Goal: Task Accomplishment & Management: Manage account settings

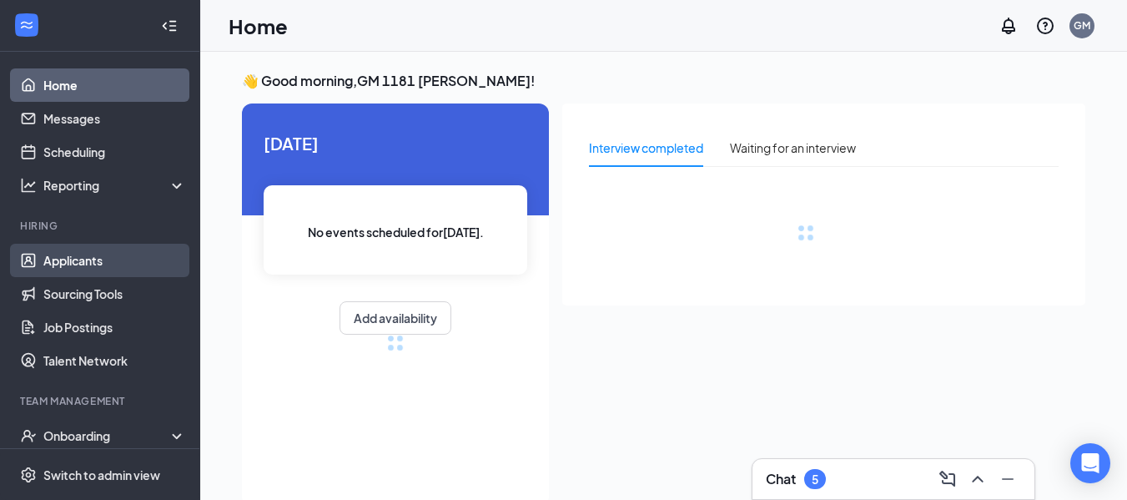
click at [69, 266] on link "Applicants" at bounding box center [114, 260] width 143 height 33
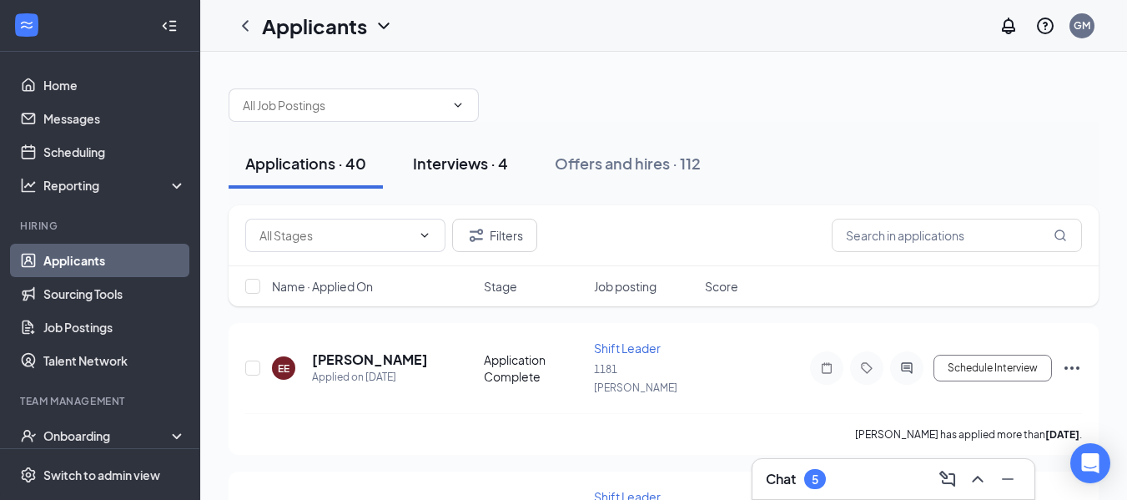
click at [485, 159] on div "Interviews · 4" at bounding box center [460, 163] width 95 height 21
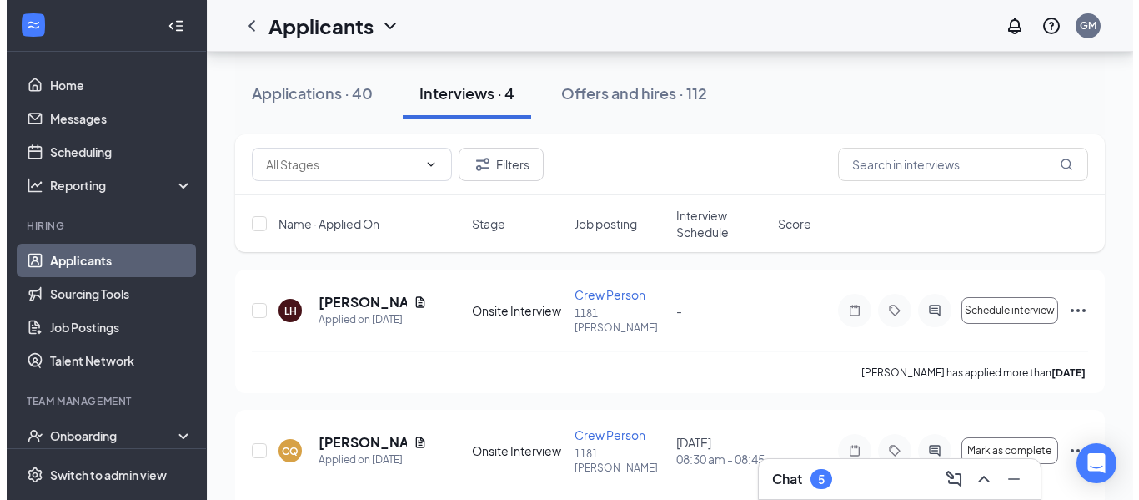
scroll to position [68, 0]
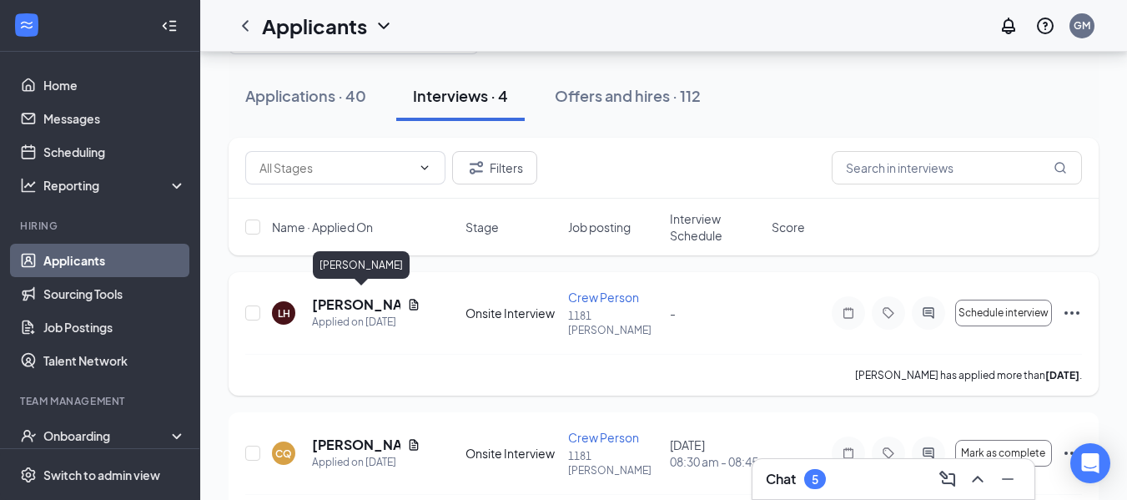
click at [346, 299] on h5 "[PERSON_NAME]" at bounding box center [356, 304] width 88 height 18
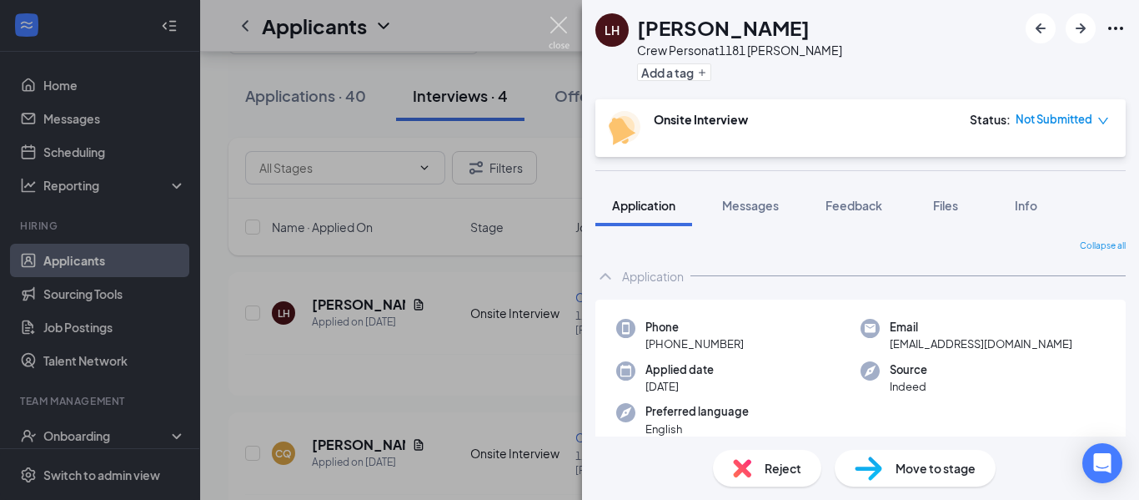
click at [551, 26] on img at bounding box center [559, 33] width 21 height 33
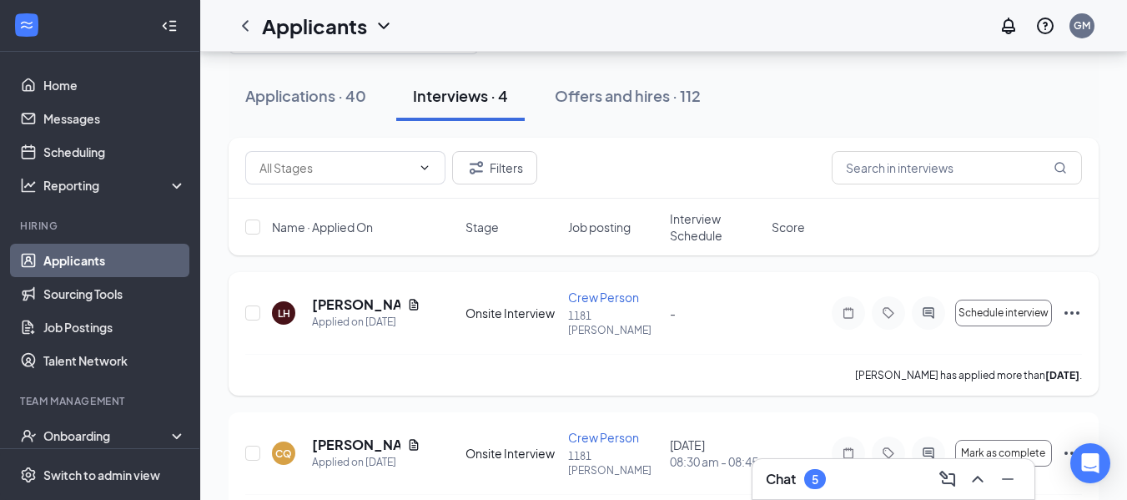
click at [1066, 304] on icon "Ellipses" at bounding box center [1072, 313] width 20 height 20
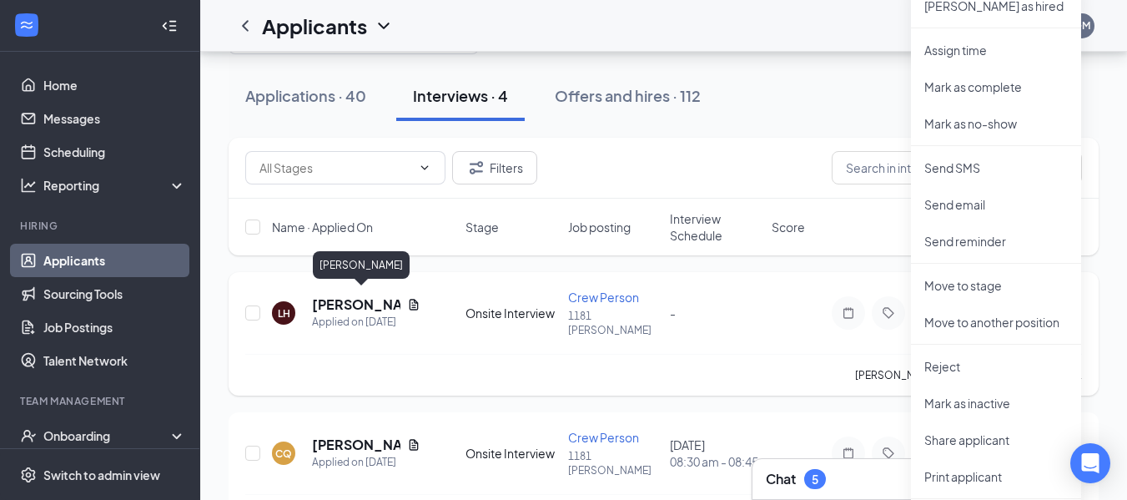
click at [329, 297] on h5 "[PERSON_NAME]" at bounding box center [356, 304] width 88 height 18
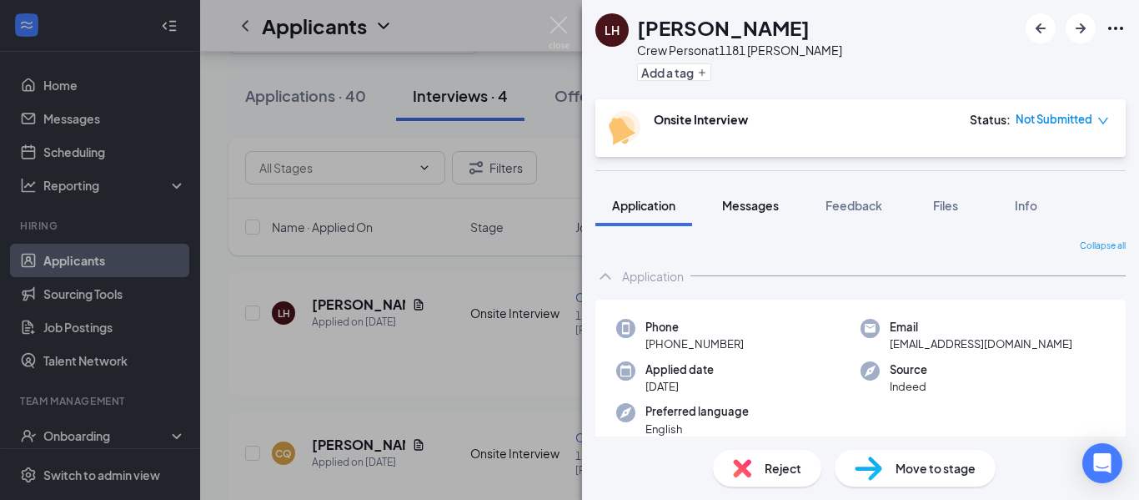
click at [759, 211] on span "Messages" at bounding box center [750, 205] width 57 height 15
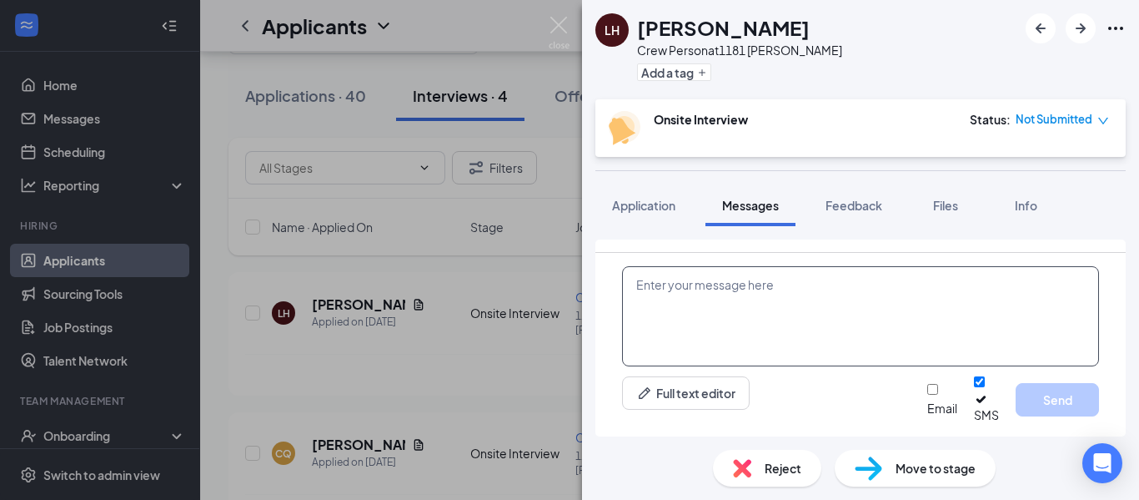
scroll to position [752, 0]
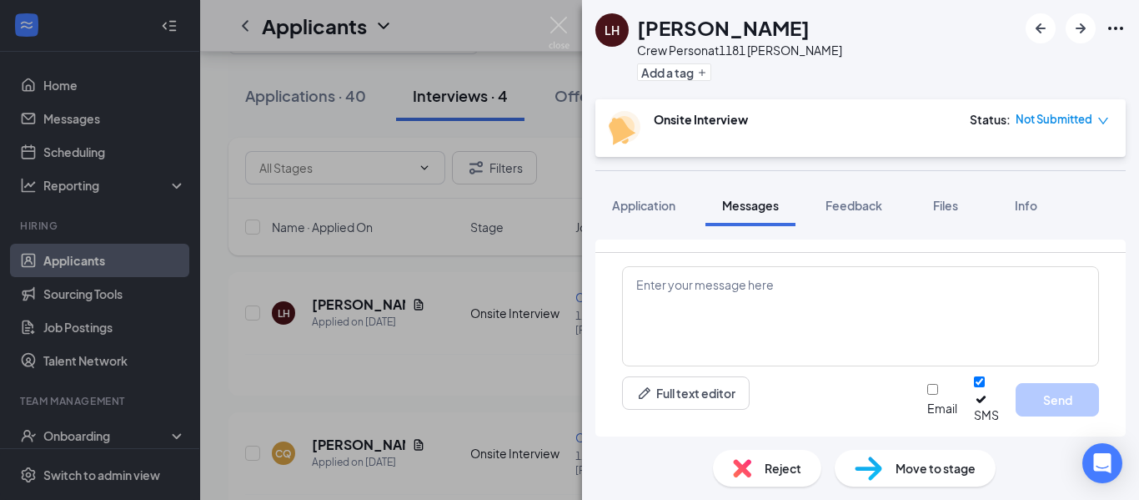
click at [1104, 121] on icon "down" at bounding box center [1104, 121] width 12 height 12
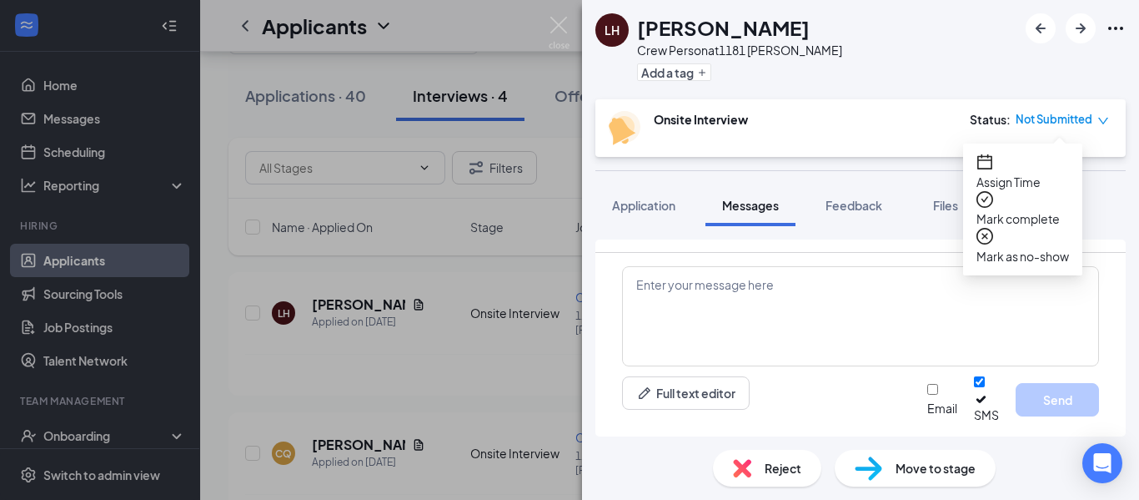
click at [1104, 121] on icon "down" at bounding box center [1104, 121] width 12 height 12
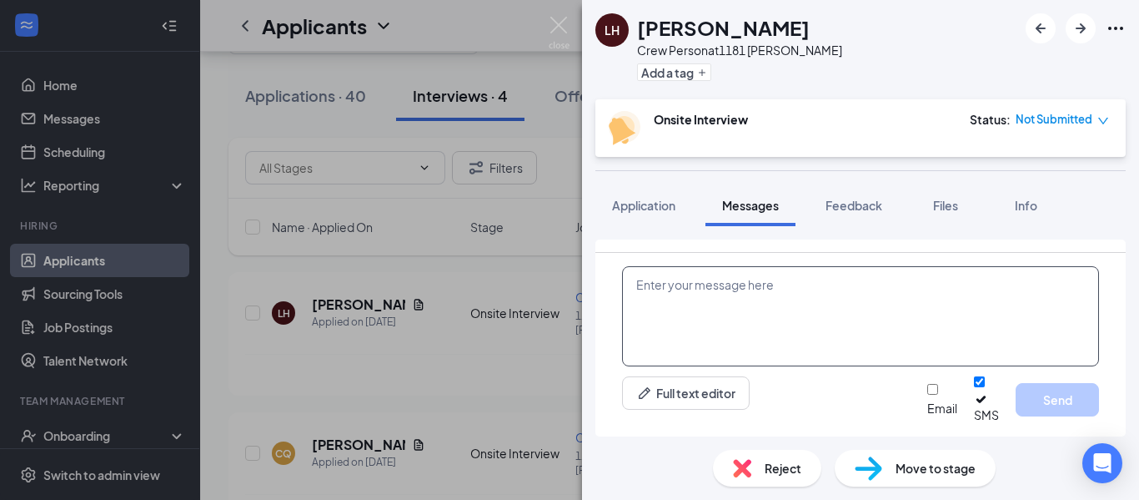
click at [669, 307] on textarea at bounding box center [860, 316] width 477 height 100
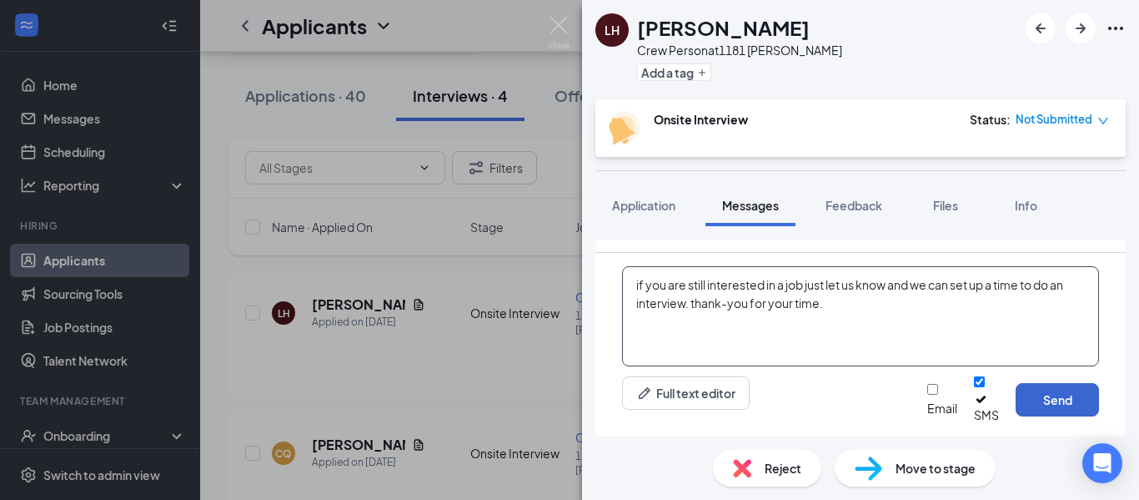
type textarea "if you are still interested in a job just let us know and we can set up a time …"
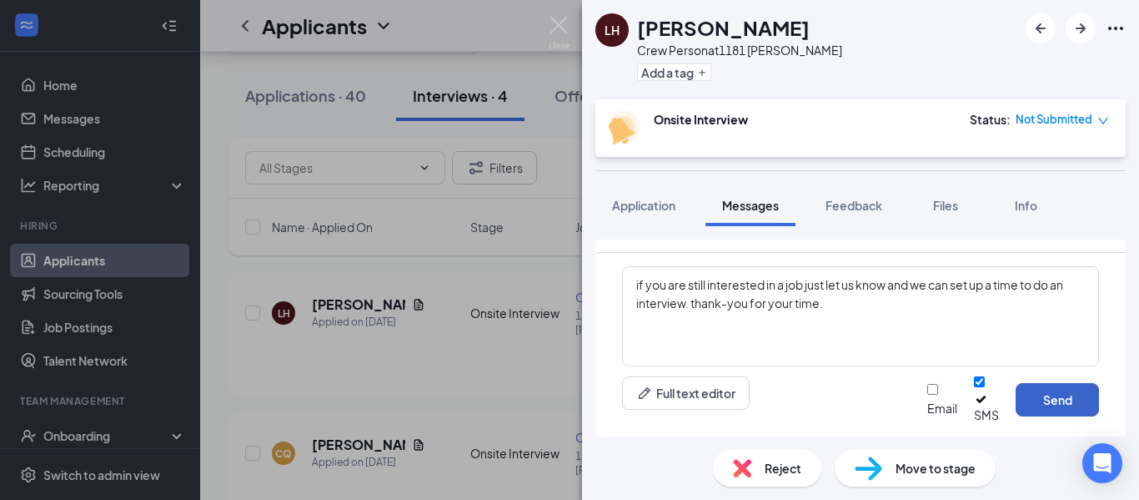
click at [1043, 409] on button "Send" at bounding box center [1057, 399] width 83 height 33
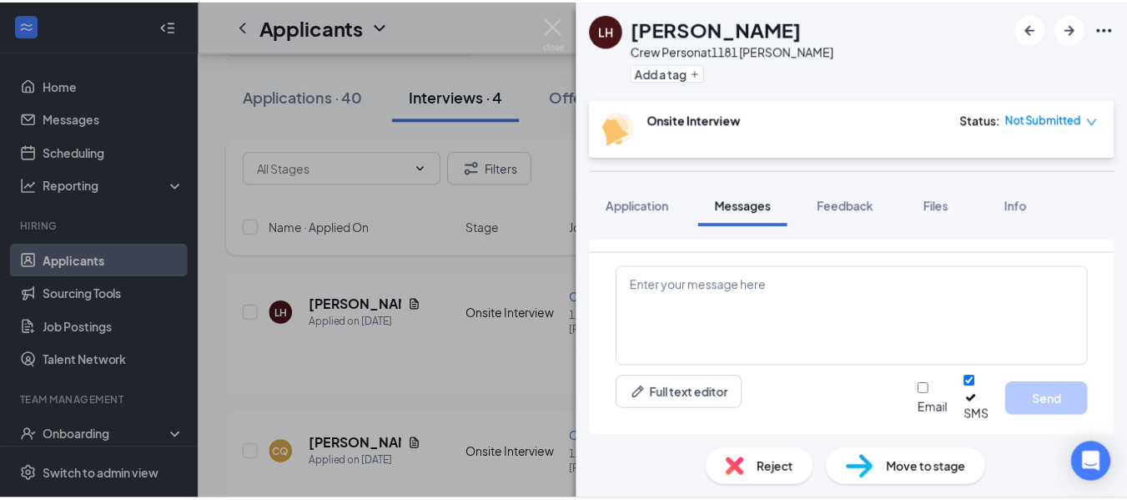
scroll to position [878, 0]
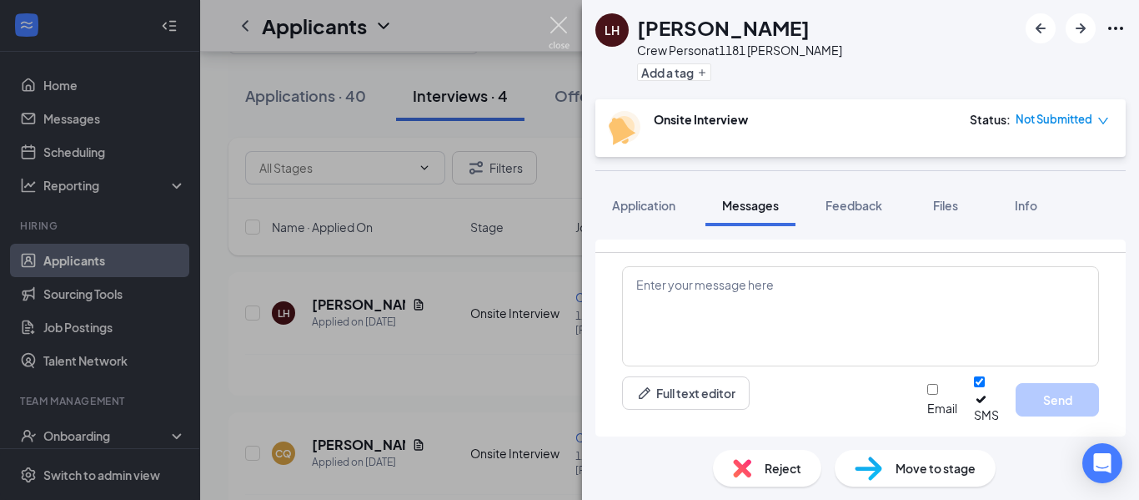
click at [552, 29] on img at bounding box center [559, 33] width 21 height 33
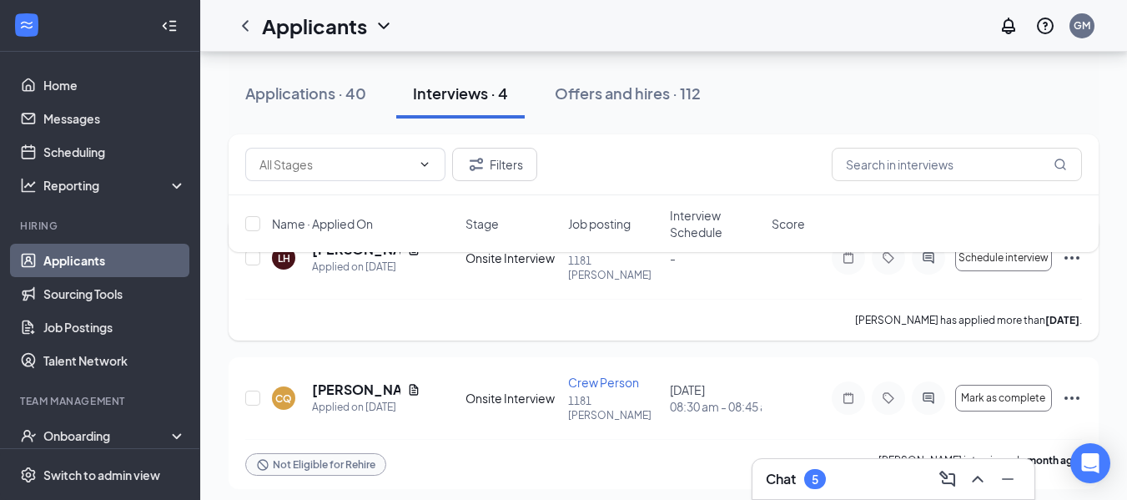
scroll to position [68, 0]
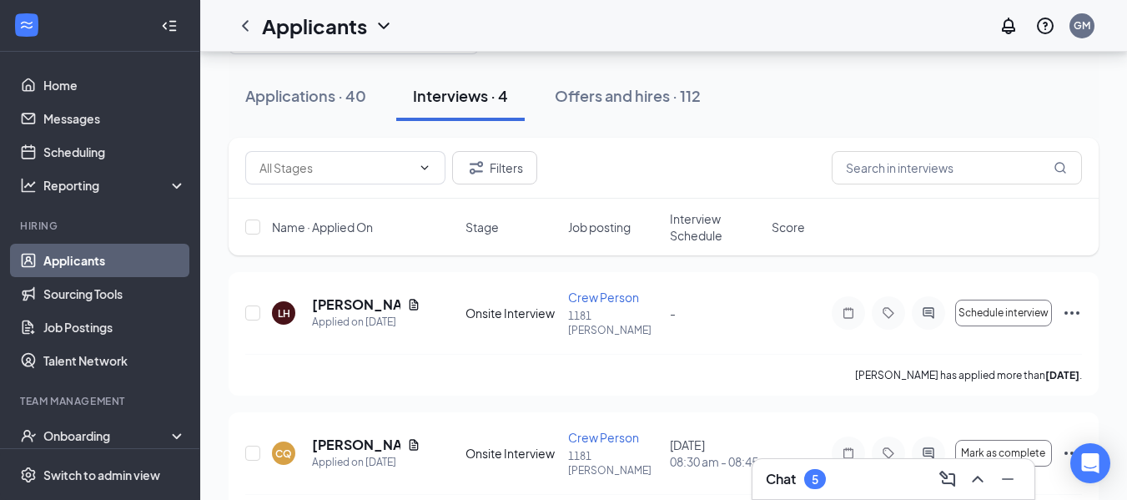
drag, startPoint x: 632, startPoint y: 95, endPoint x: 612, endPoint y: 106, distance: 22.8
click at [632, 95] on div "Offers and hires · 112" at bounding box center [628, 95] width 146 height 21
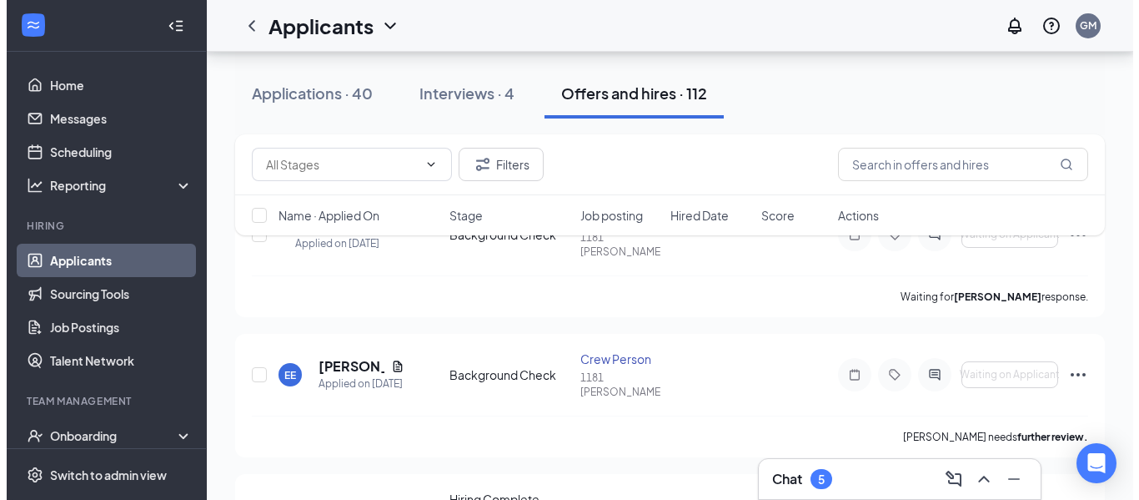
scroll to position [167, 0]
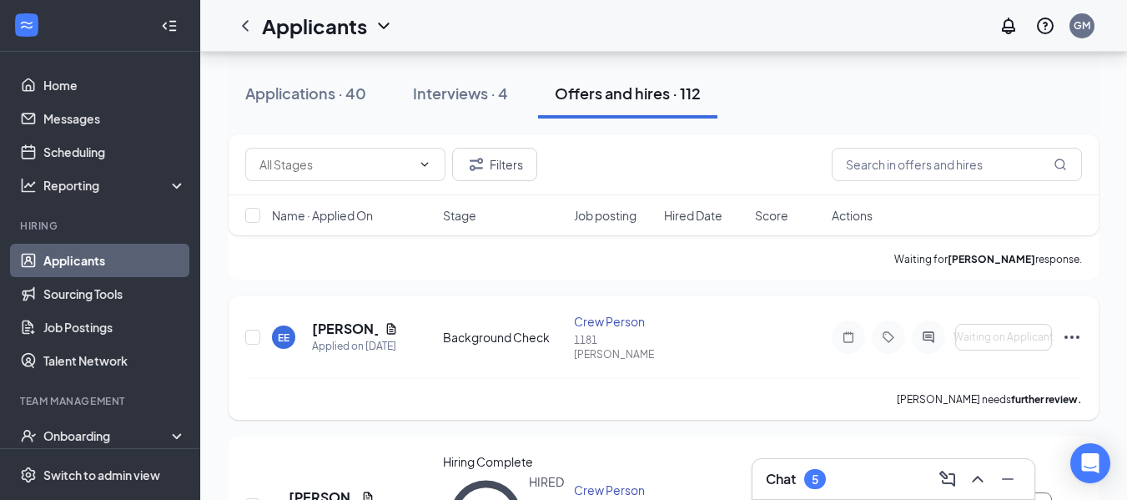
click at [478, 329] on div "Background Check" at bounding box center [503, 337] width 121 height 17
click at [315, 319] on h5 "[PERSON_NAME]" at bounding box center [345, 328] width 66 height 18
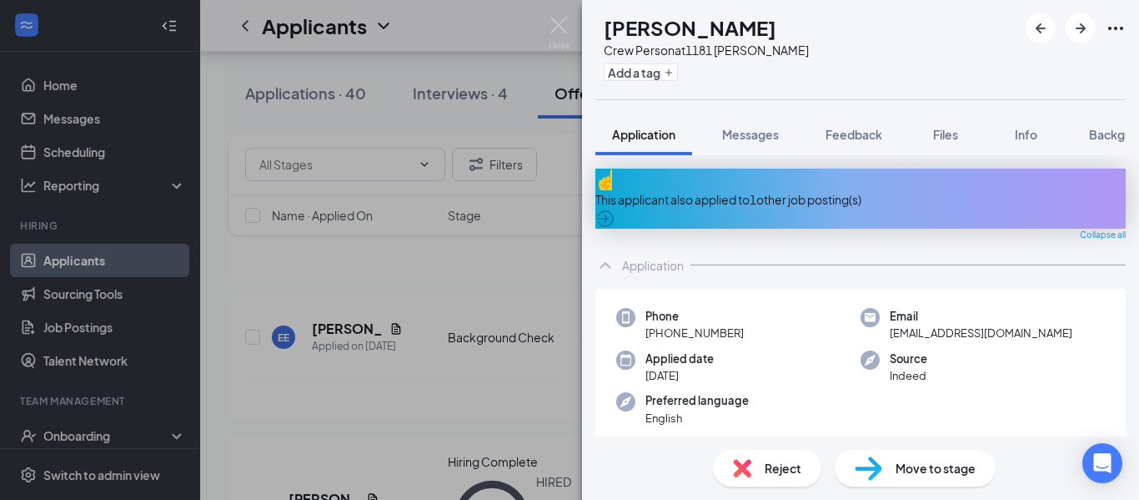
click at [1128, 137] on div "Application Messages Feedback Files Info Background" at bounding box center [860, 134] width 557 height 42
drag, startPoint x: 1104, startPoint y: 133, endPoint x: 1049, endPoint y: 162, distance: 63.1
click at [1104, 133] on span "Background" at bounding box center [1123, 134] width 68 height 15
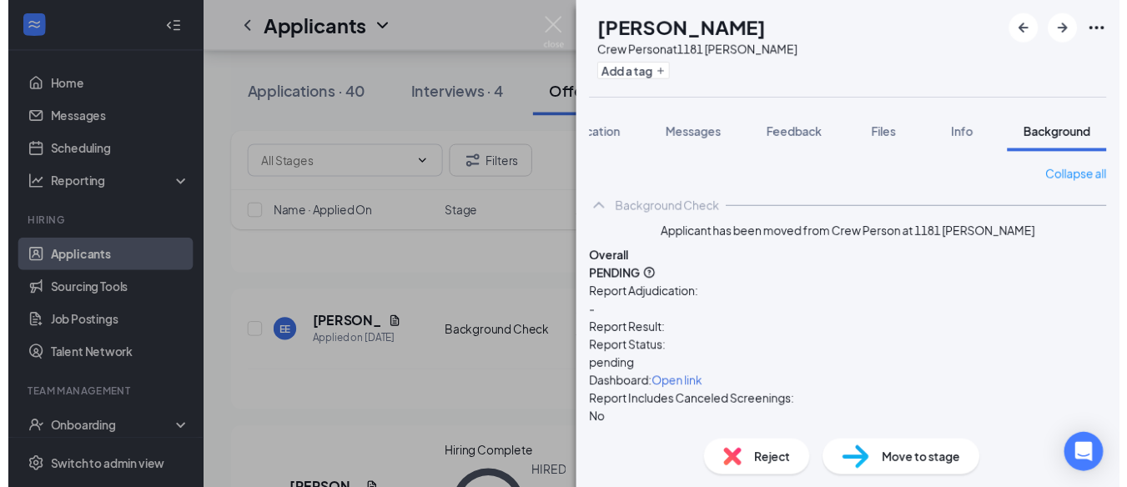
scroll to position [81, 0]
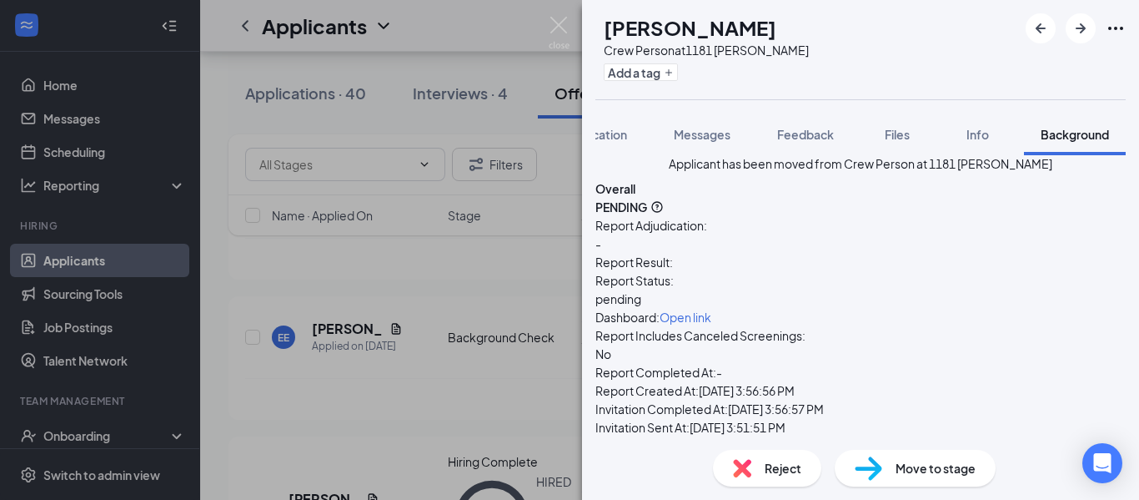
click at [664, 200] on icon "QuestionInfo" at bounding box center [657, 206] width 13 height 13
click at [647, 198] on span "PENDING" at bounding box center [622, 207] width 52 height 18
click at [641, 291] on span "pending" at bounding box center [619, 298] width 46 height 15
click at [552, 37] on img at bounding box center [559, 33] width 21 height 33
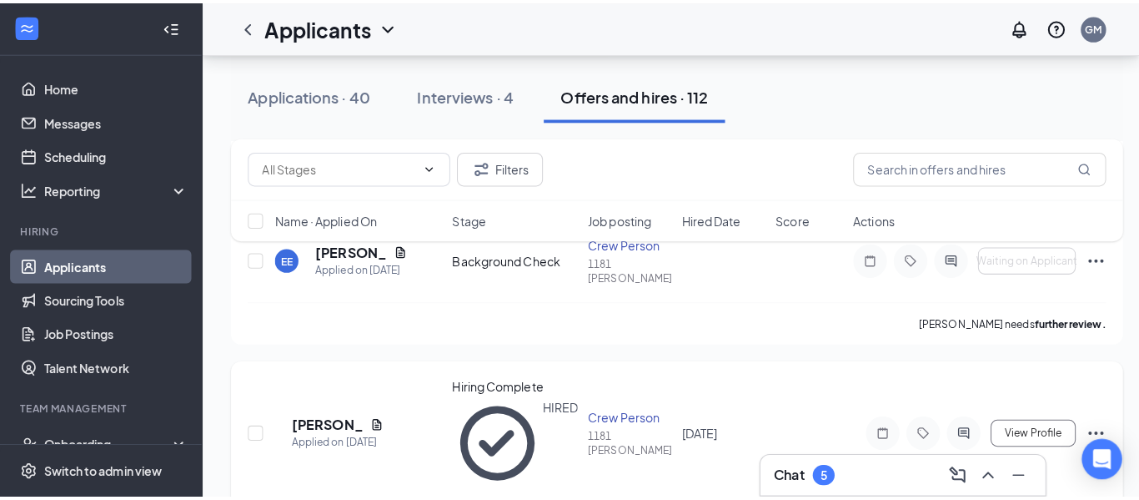
scroll to position [250, 0]
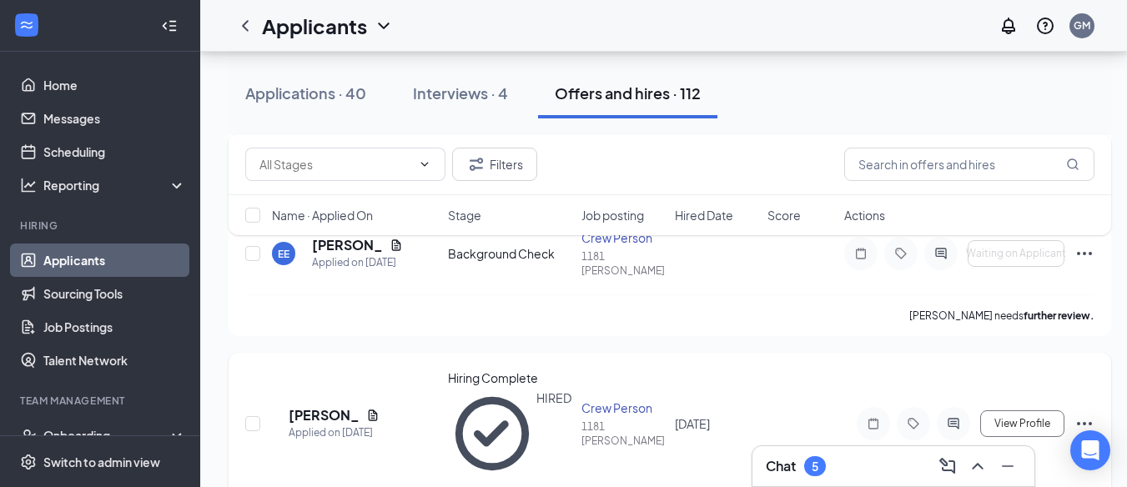
click at [495, 370] on div "Hiring Complete" at bounding box center [510, 378] width 124 height 17
click at [335, 406] on h5 "[PERSON_NAME]" at bounding box center [324, 415] width 71 height 18
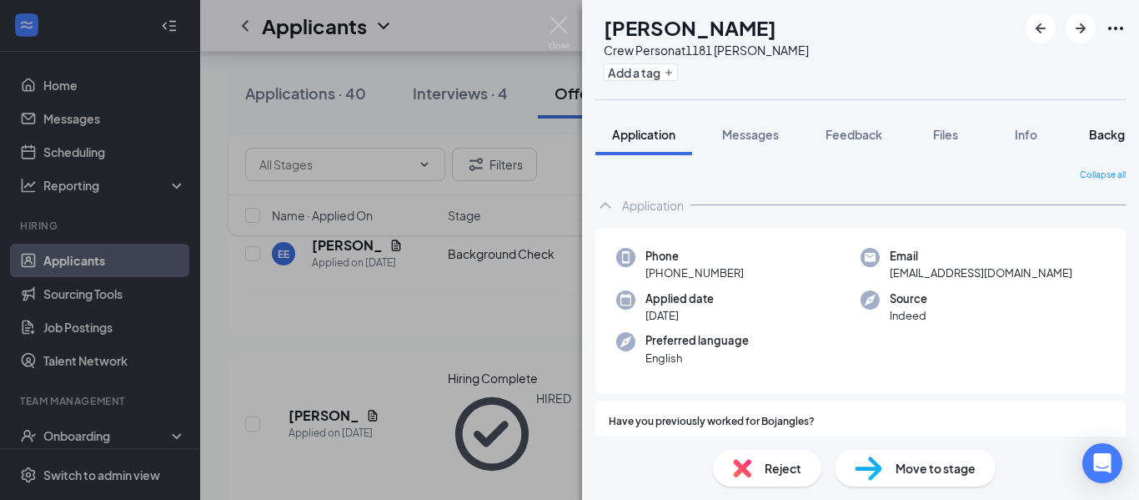
click at [1099, 139] on span "Background" at bounding box center [1123, 134] width 68 height 15
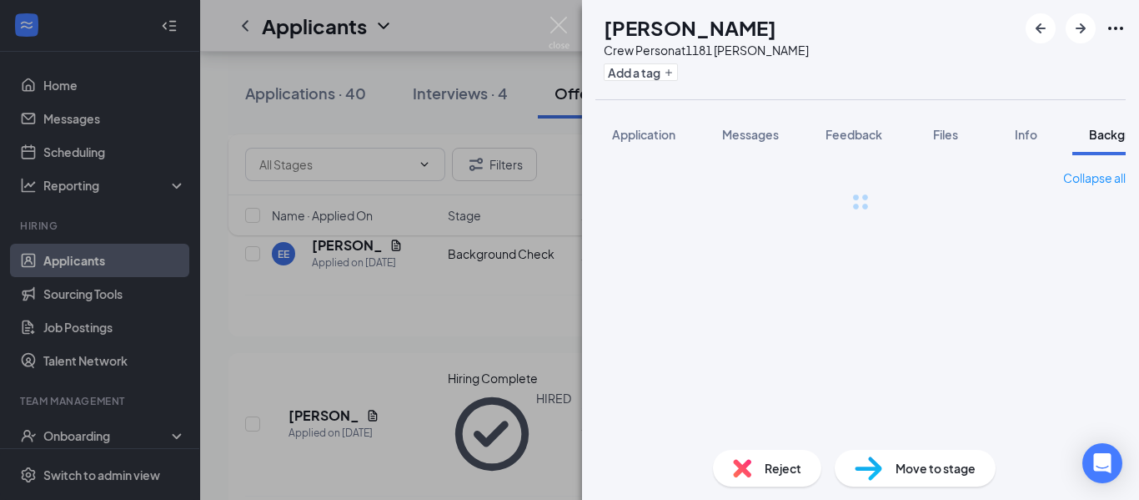
scroll to position [0, 52]
